Goal: Task Accomplishment & Management: Use online tool/utility

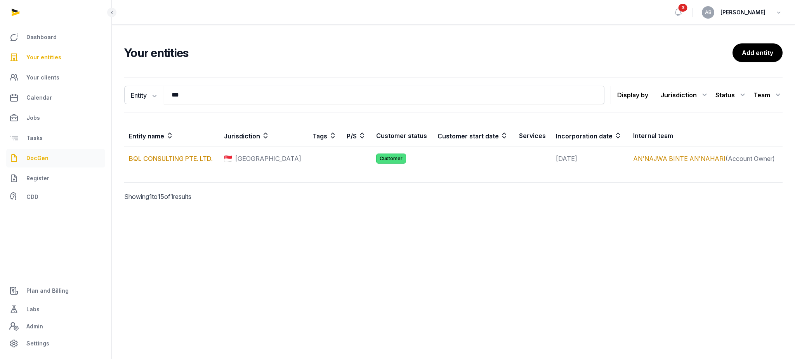
click at [40, 161] on span "DocGen" at bounding box center [37, 158] width 22 height 9
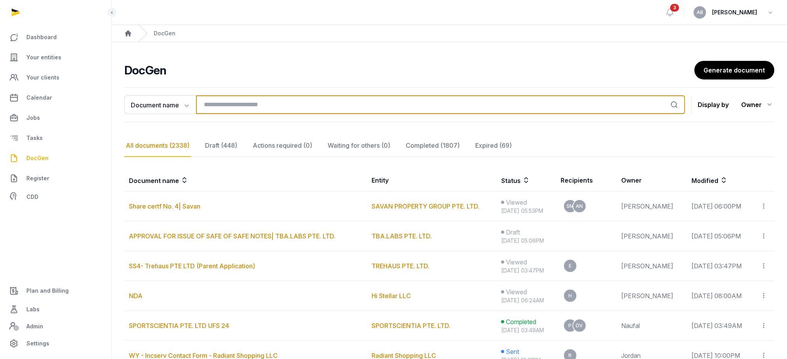
click at [398, 101] on input "search" at bounding box center [440, 104] width 489 height 19
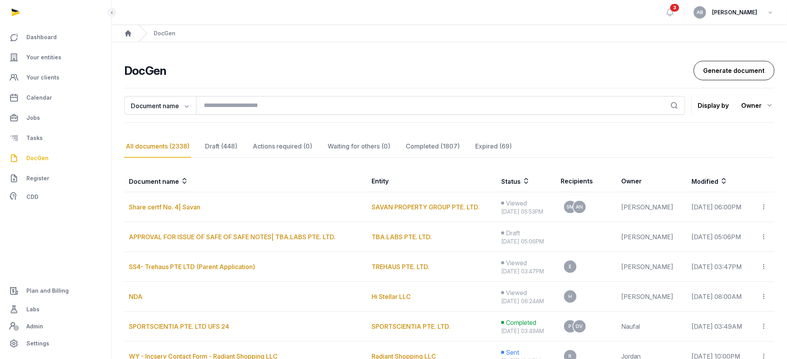
click at [733, 67] on link "Generate document" at bounding box center [734, 70] width 81 height 19
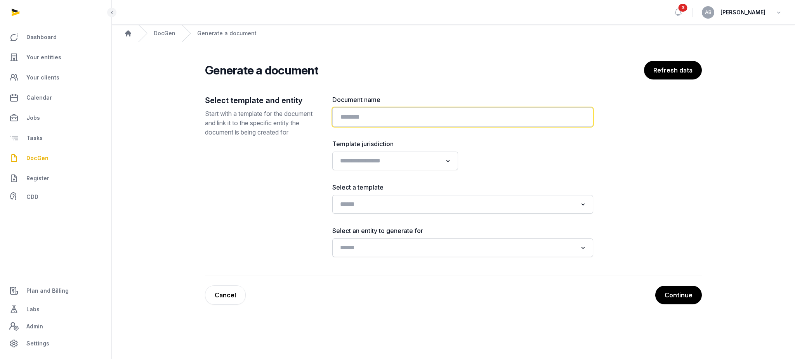
click at [370, 123] on input "text" at bounding box center [462, 116] width 261 height 19
type input "**********"
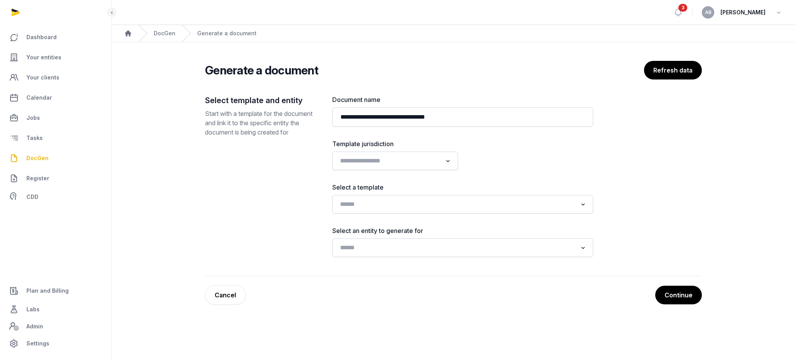
click at [357, 214] on div "**********" at bounding box center [462, 176] width 261 height 162
click at [357, 202] on input "Search for option" at bounding box center [457, 204] width 240 height 11
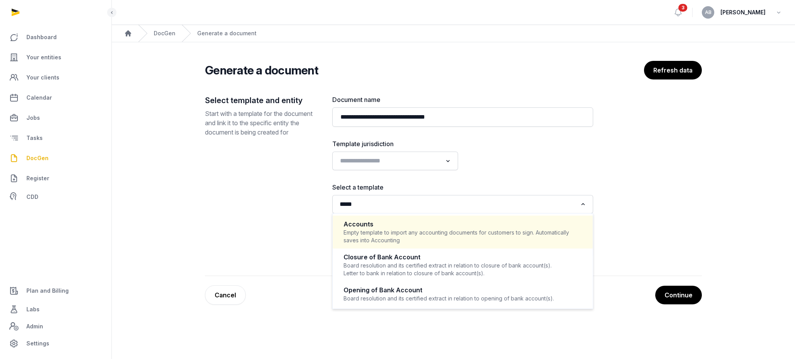
click at [358, 238] on div "Empty template to import any accounting documents for customers to sign. Automa…" at bounding box center [462, 237] width 238 height 16
type input "*****"
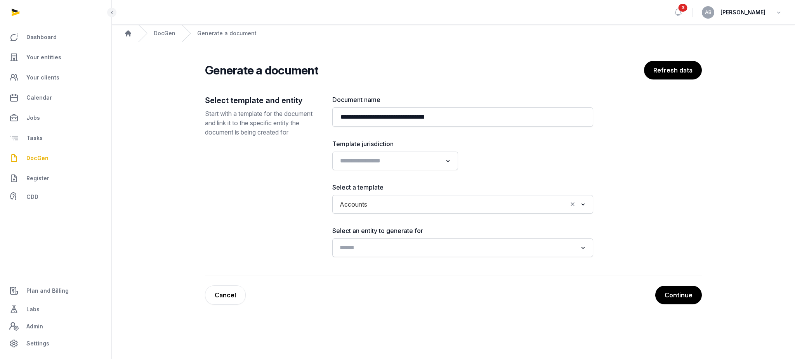
click at [355, 246] on input "Search for option" at bounding box center [457, 248] width 240 height 11
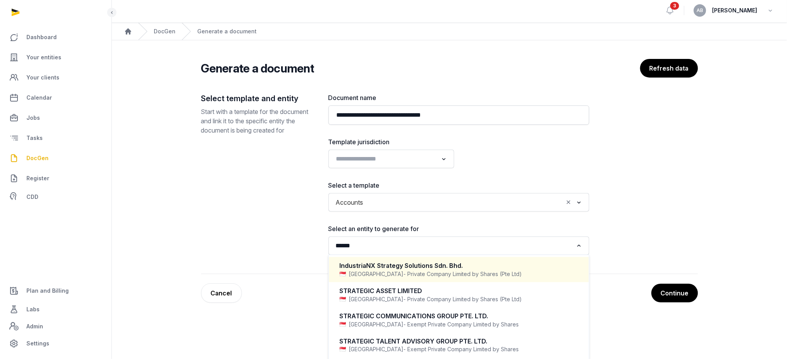
scroll to position [2, 0]
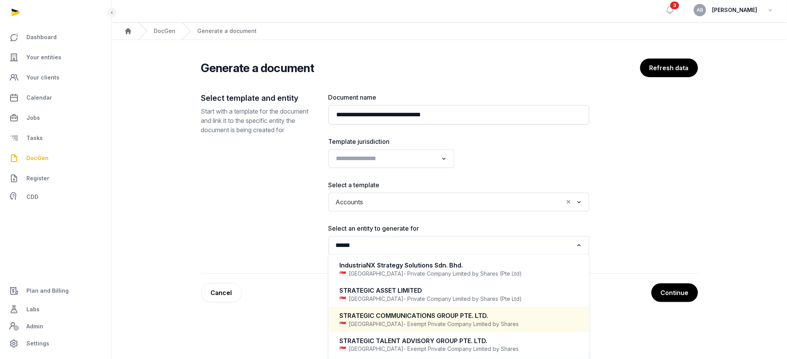
click at [370, 322] on div "Singapore - Exempt Private Company Limited by Shares" at bounding box center [459, 325] width 238 height 8
type input "******"
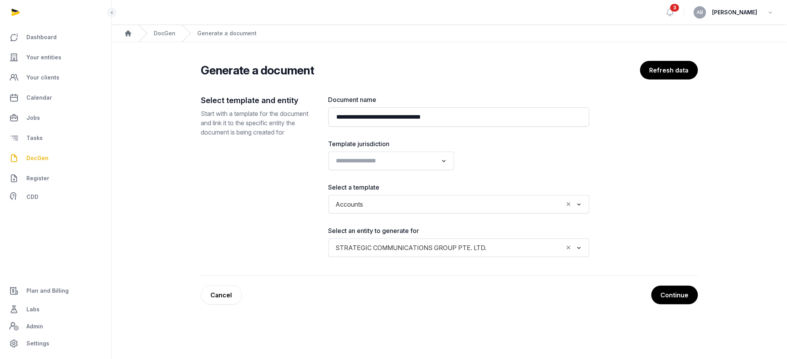
scroll to position [0, 0]
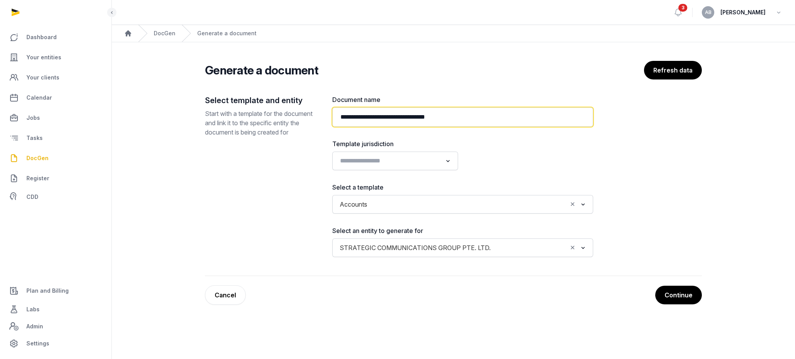
click at [413, 119] on input "**********" at bounding box center [462, 116] width 261 height 19
type input "**********"
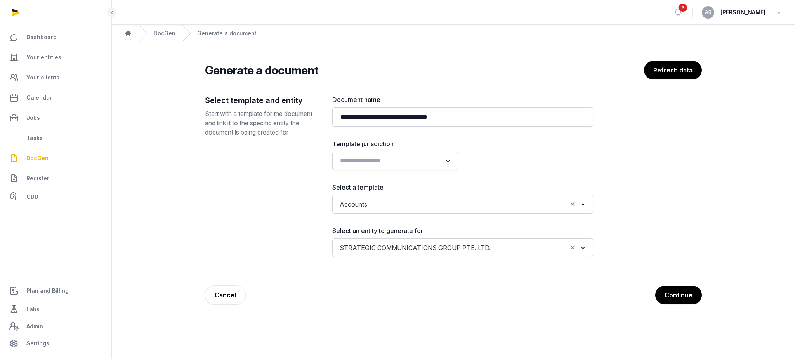
click at [650, 167] on div "**********" at bounding box center [453, 185] width 497 height 181
click at [679, 292] on button "Continue" at bounding box center [677, 295] width 47 height 19
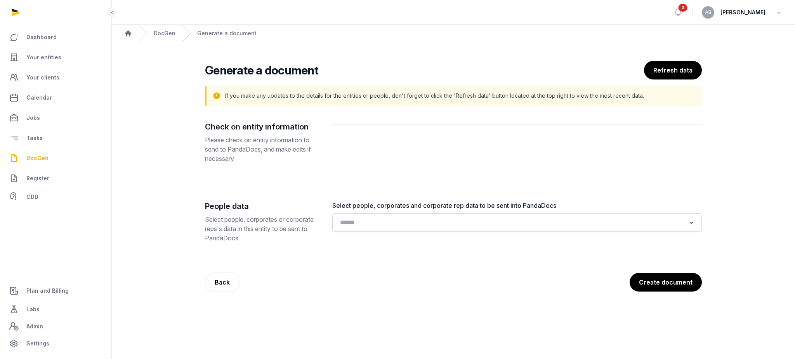
click at [412, 230] on div "Loading..." at bounding box center [516, 222] width 369 height 19
click at [409, 224] on input "Search for option" at bounding box center [511, 222] width 349 height 11
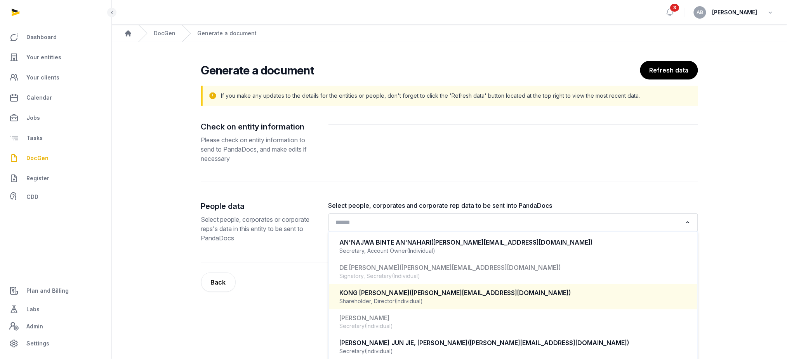
click at [399, 304] on span "(Individual)" at bounding box center [409, 302] width 28 height 8
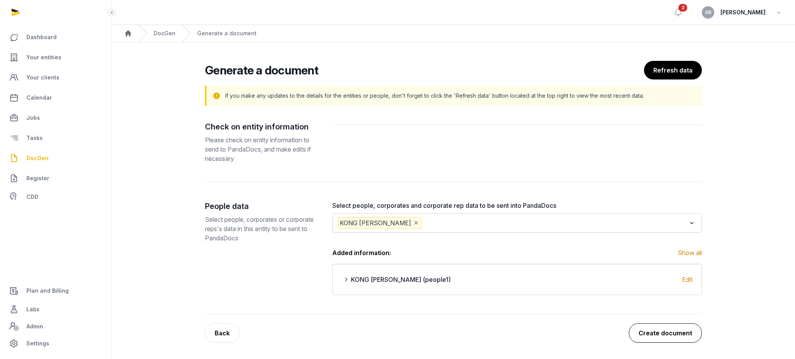
click at [661, 326] on button "Create document" at bounding box center [665, 333] width 73 height 19
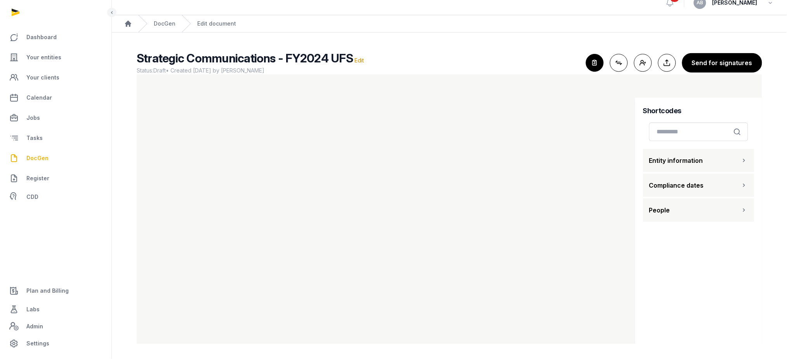
scroll to position [7, 0]
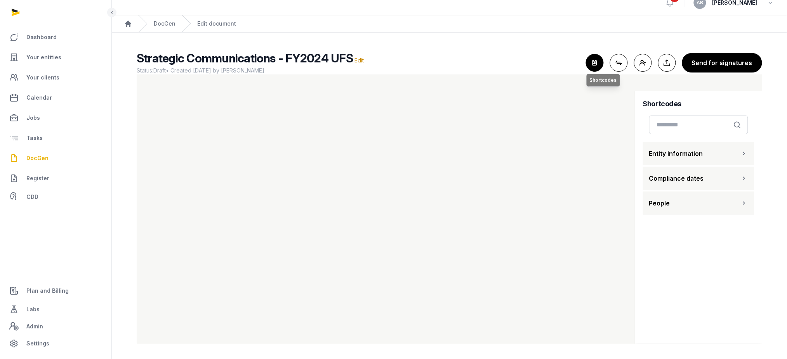
click at [598, 61] on icon "button" at bounding box center [594, 62] width 17 height 17
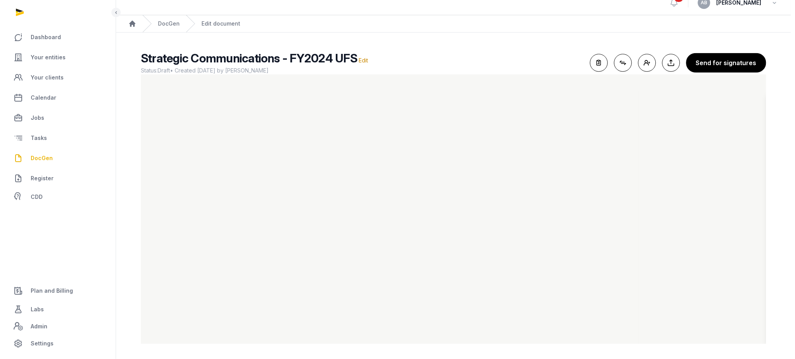
scroll to position [0, 0]
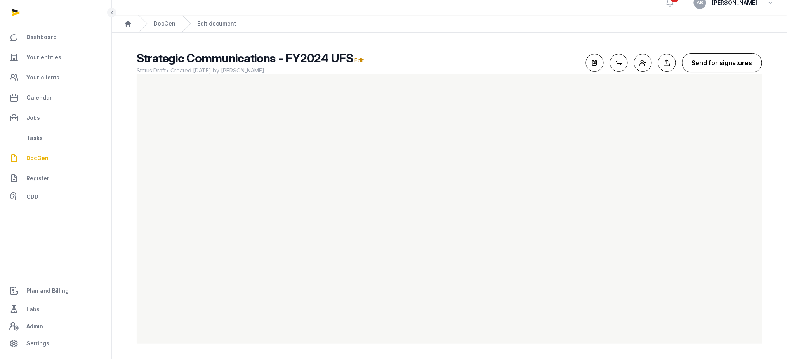
click at [700, 66] on button "Send for signatures" at bounding box center [722, 62] width 80 height 19
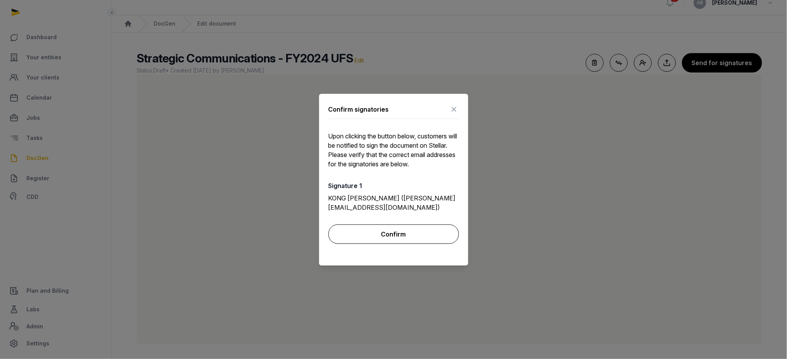
click at [381, 232] on button "Confirm" at bounding box center [393, 234] width 130 height 19
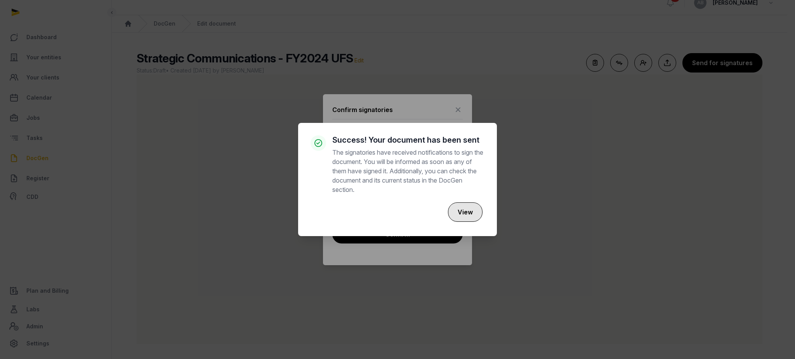
click at [475, 212] on button "View" at bounding box center [465, 212] width 35 height 19
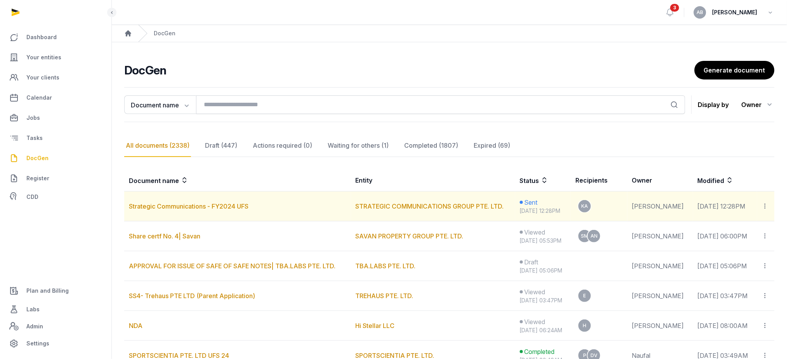
click at [767, 208] on icon at bounding box center [764, 206] width 7 height 8
click at [728, 227] on div "Copy links" at bounding box center [734, 227] width 55 height 9
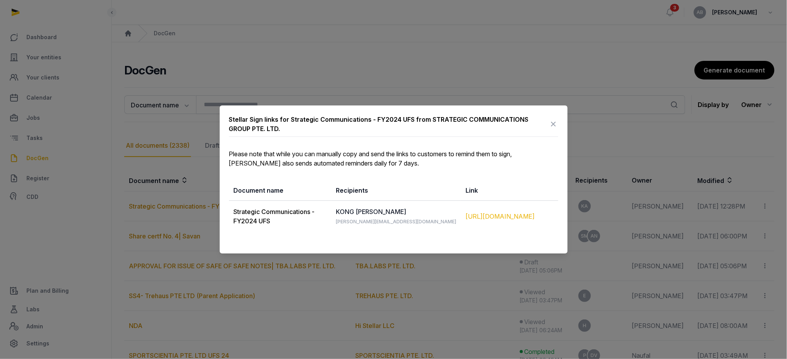
drag, startPoint x: 452, startPoint y: 212, endPoint x: 520, endPoint y: 220, distance: 68.1
click at [520, 220] on td "https://app.pandadoc.com/s/2gQn2bjLDczBLhKuch2rJU" at bounding box center [509, 216] width 97 height 31
copy div "https://app.pandadoc.com/s/2gQn2bjLDczBLhKuch2rJU"
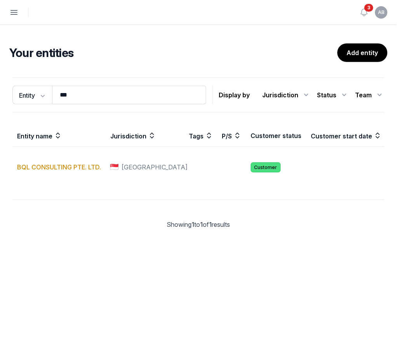
click at [183, 57] on h2 "Your entities" at bounding box center [173, 53] width 328 height 14
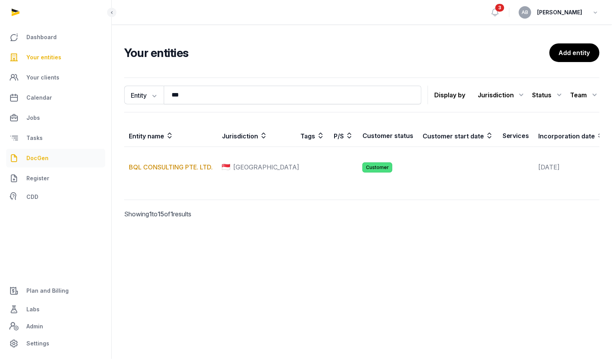
click at [36, 161] on span "DocGen" at bounding box center [37, 158] width 22 height 9
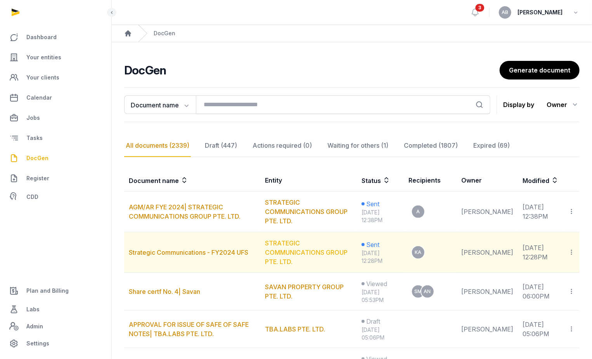
click at [297, 252] on link "STRATEGIC COMMUNICATIONS GROUP PTE. LTD." at bounding box center [306, 252] width 83 height 26
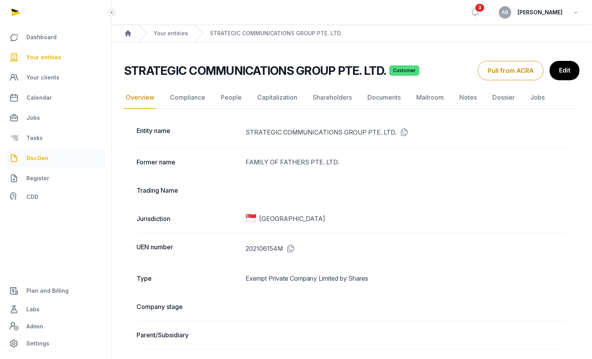
click at [50, 160] on link "DocGen" at bounding box center [55, 158] width 99 height 19
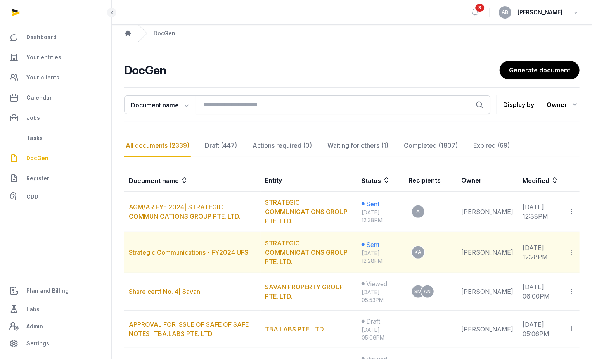
click at [396, 252] on icon at bounding box center [571, 252] width 7 height 8
click at [235, 250] on link "Strategic Communications - FY2024 UFS" at bounding box center [189, 253] width 120 height 8
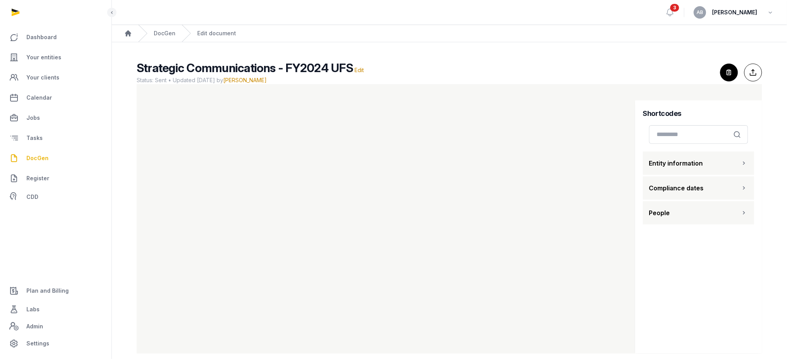
scroll to position [10, 0]
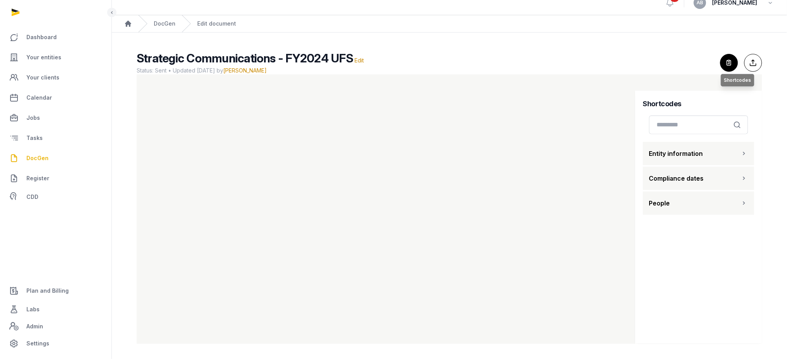
click at [396, 66] on icon "button" at bounding box center [728, 62] width 17 height 17
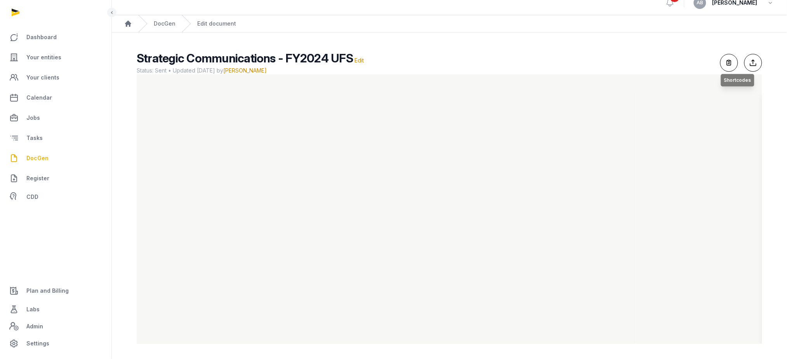
scroll to position [0, 0]
click at [396, 58] on h2 "Strategic Communications - FY2024 UFS Edit" at bounding box center [425, 58] width 577 height 14
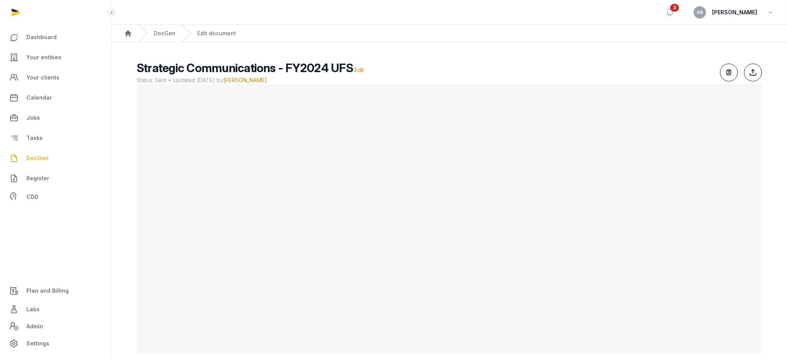
click at [396, 71] on h2 "Strategic Communications - FY2024 UFS Edit" at bounding box center [425, 68] width 577 height 14
click at [396, 59] on main "Strategic Communications - FY2024 UFS Edit Status: Sent • Updated 2025-08-29 by…" at bounding box center [449, 205] width 675 height 327
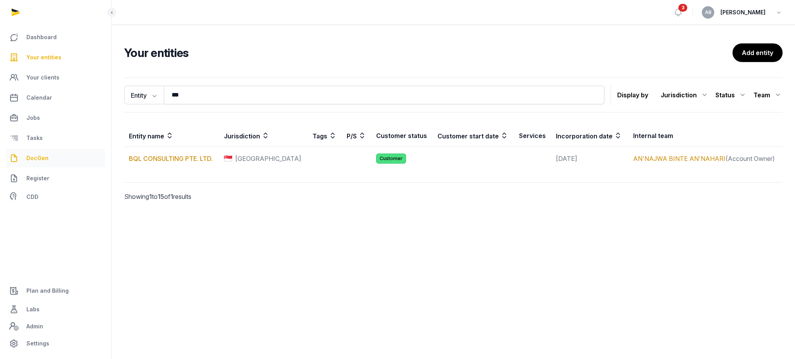
click at [42, 160] on span "DocGen" at bounding box center [37, 158] width 22 height 9
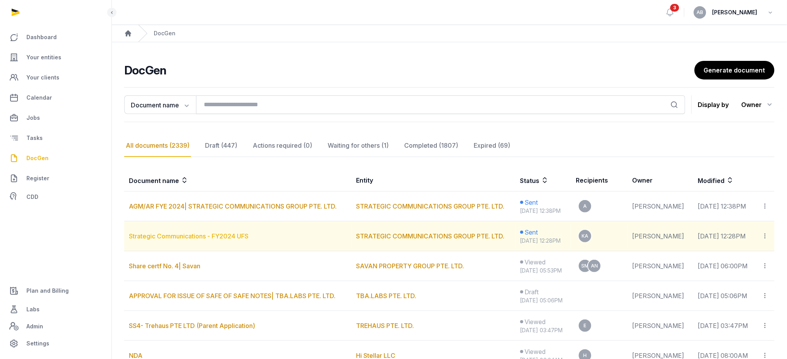
click at [177, 236] on link "Strategic Communications - FY2024 UFS" at bounding box center [189, 236] width 120 height 8
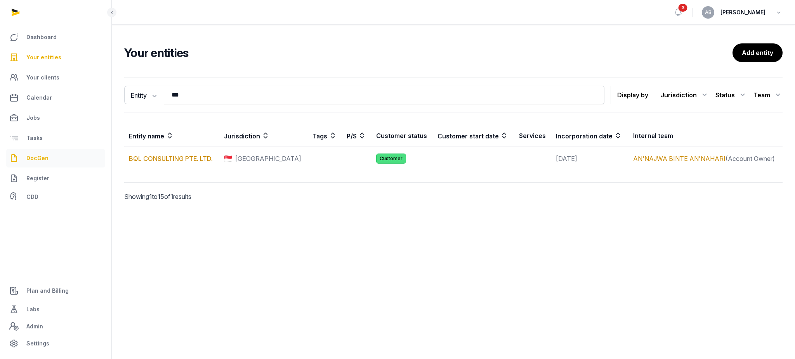
click at [44, 162] on span "DocGen" at bounding box center [37, 158] width 22 height 9
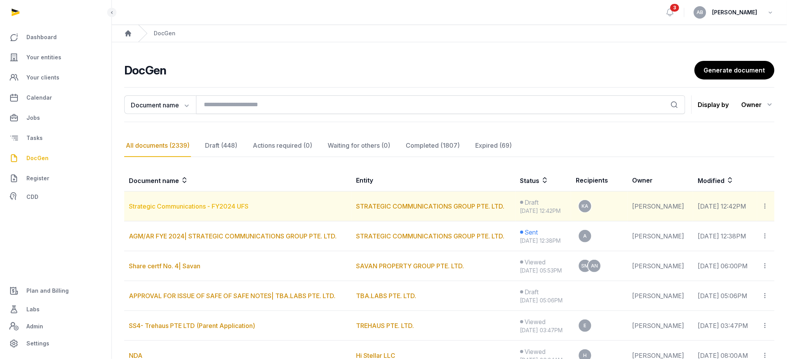
click at [153, 206] on link "Strategic Communications - FY2024 UFS" at bounding box center [189, 207] width 120 height 8
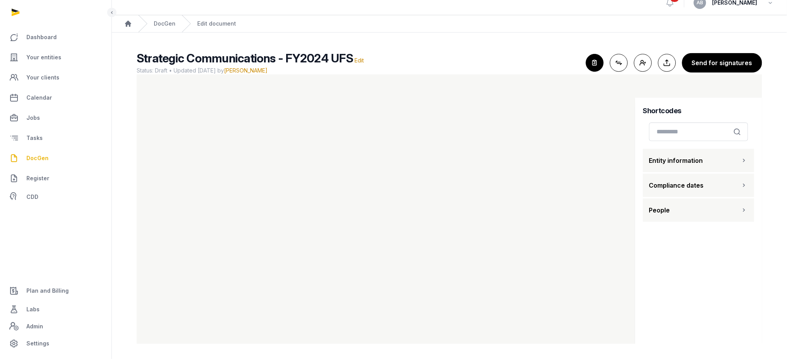
scroll to position [7, 0]
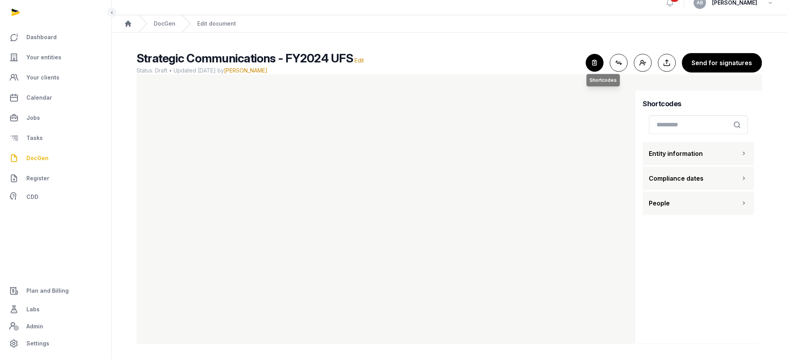
click at [594, 61] on icon "button" at bounding box center [594, 62] width 17 height 17
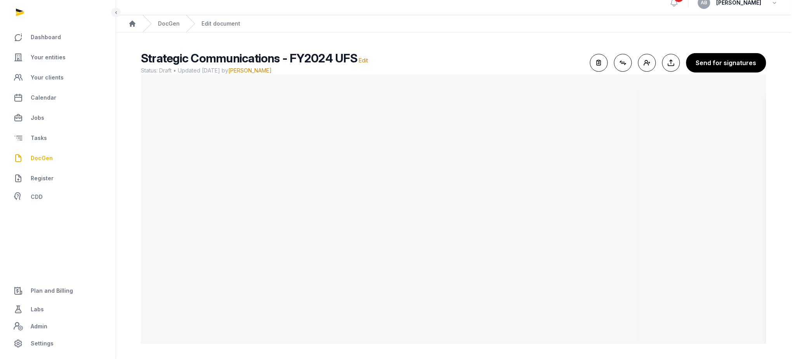
scroll to position [0, 0]
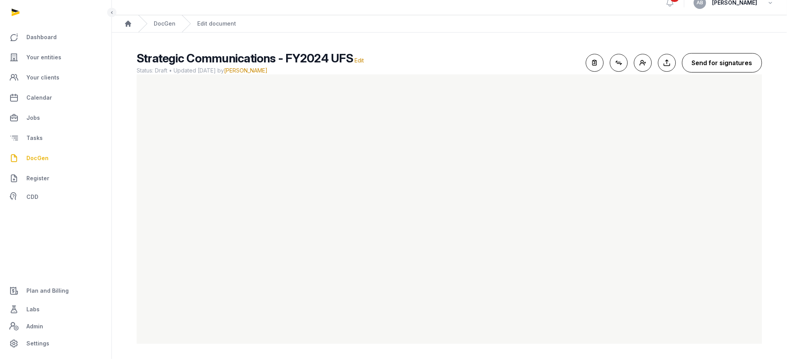
click at [705, 64] on button "Send for signatures" at bounding box center [722, 62] width 80 height 19
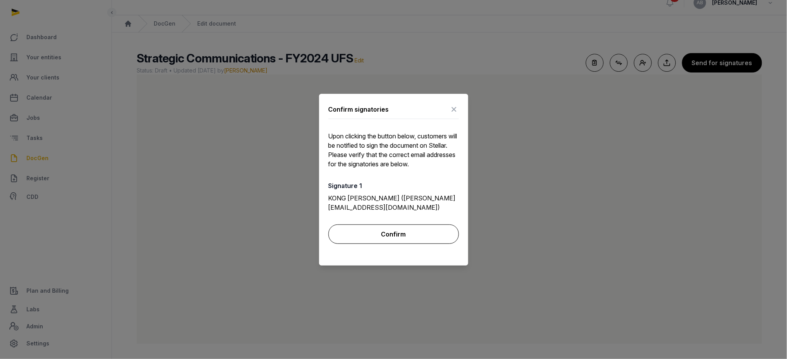
click at [376, 233] on button "Confirm" at bounding box center [393, 234] width 130 height 19
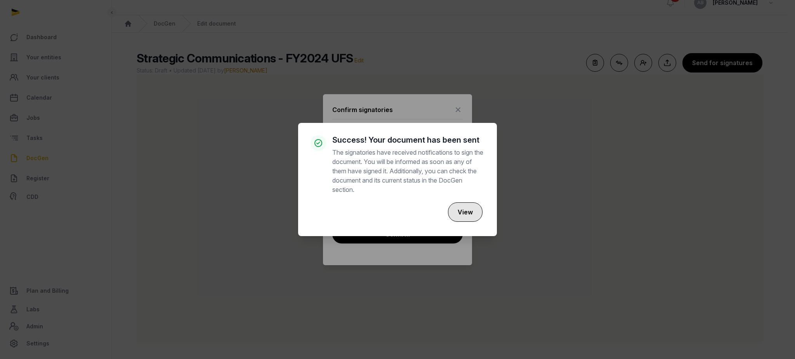
click at [460, 205] on button "View" at bounding box center [465, 212] width 35 height 19
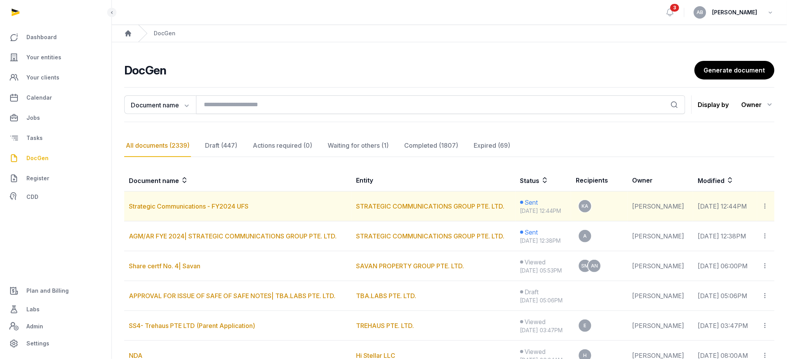
click at [767, 206] on icon at bounding box center [764, 206] width 7 height 8
click at [744, 223] on div "Copy links" at bounding box center [734, 227] width 55 height 9
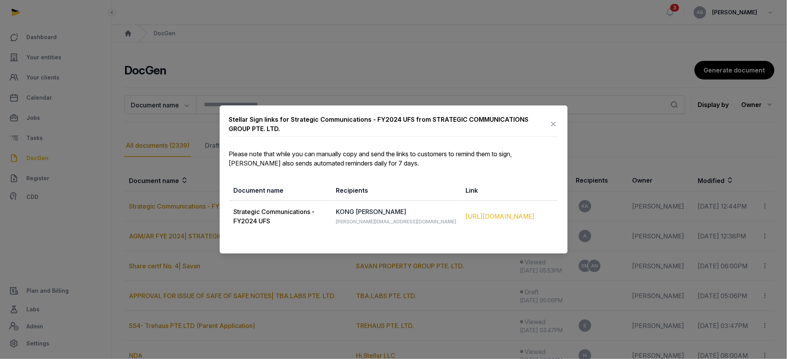
drag, startPoint x: 450, startPoint y: 210, endPoint x: 520, endPoint y: 217, distance: 70.2
click at [520, 217] on td "[URL][DOMAIN_NAME]" at bounding box center [509, 216] width 97 height 31
copy div "[URL][DOMAIN_NAME]"
click at [554, 121] on icon at bounding box center [553, 124] width 9 height 12
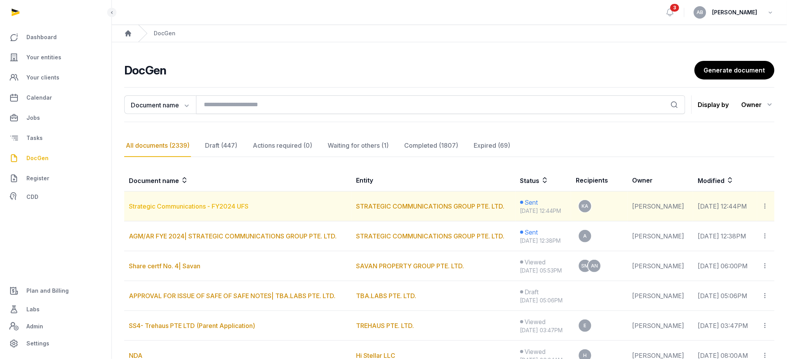
click at [218, 209] on link "Strategic Communications - FY2024 UFS" at bounding box center [189, 207] width 120 height 8
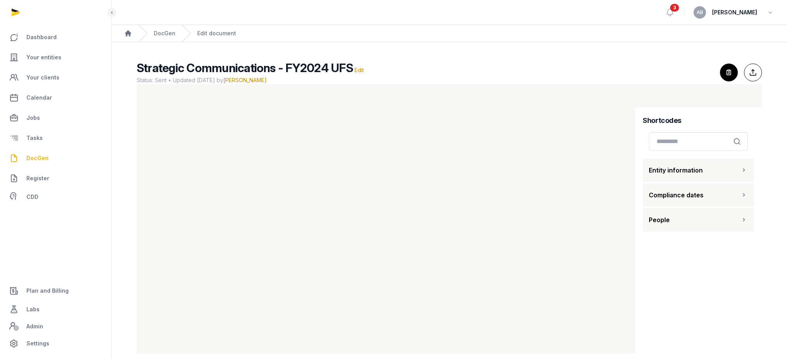
click at [40, 161] on span "DocGen" at bounding box center [37, 158] width 22 height 9
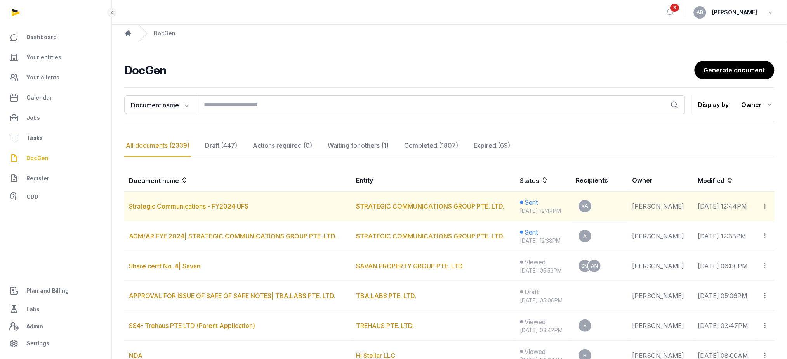
click at [764, 204] on icon at bounding box center [764, 206] width 7 height 8
click at [729, 223] on div "Copy links" at bounding box center [734, 227] width 55 height 9
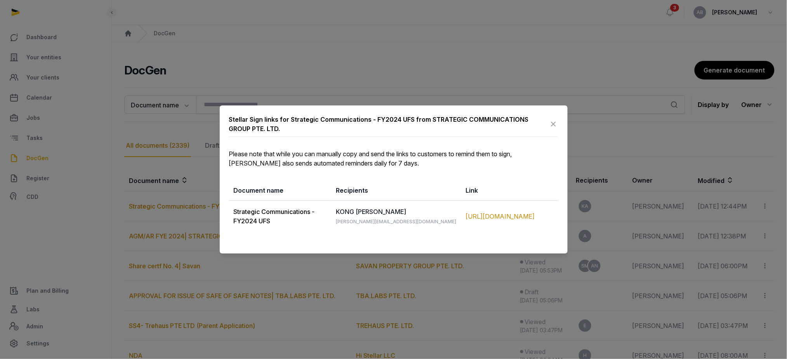
click at [556, 126] on icon at bounding box center [553, 124] width 9 height 12
